Goal: Transaction & Acquisition: Subscribe to service/newsletter

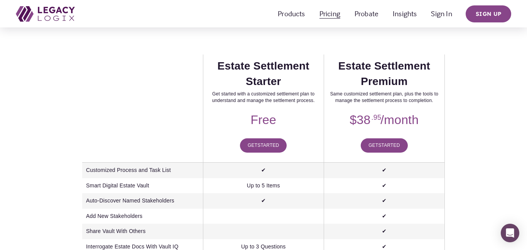
scroll to position [108, 0]
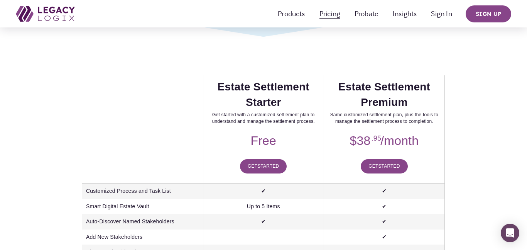
click at [261, 161] on link "Get Started" at bounding box center [263, 166] width 47 height 14
